Goal: Find specific page/section: Find specific page/section

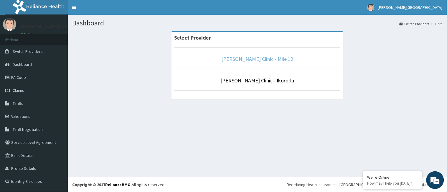
click at [259, 60] on link "[PERSON_NAME] Clinic - Mile 12" at bounding box center [258, 58] width 72 height 7
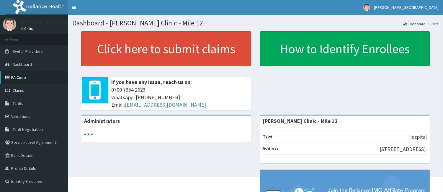
click at [30, 73] on link "PA Code" at bounding box center [34, 77] width 68 height 13
